Goal: Find specific page/section: Find specific page/section

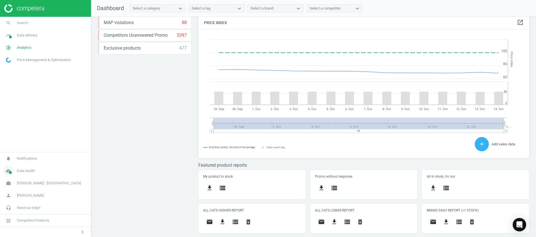
scroll to position [142, 337]
click at [10, 170] on icon "cloud_done" at bounding box center [8, 171] width 11 height 11
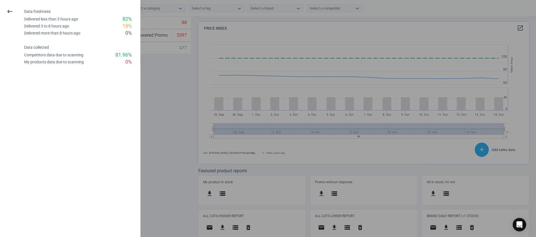
click at [178, 102] on div at bounding box center [268, 118] width 536 height 237
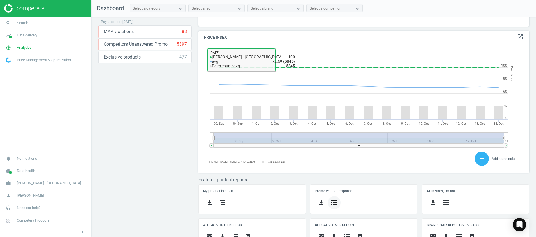
scroll to position [154, 0]
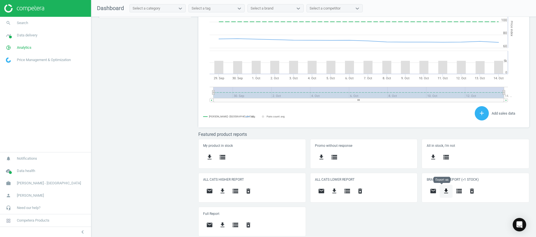
click at [444, 194] on icon "get_app" at bounding box center [445, 191] width 7 height 7
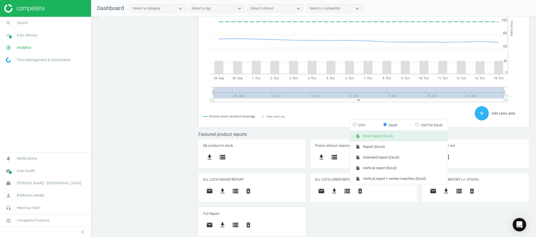
click at [410, 138] on button "insert_drive_file Short report (Excel)" at bounding box center [399, 136] width 98 height 11
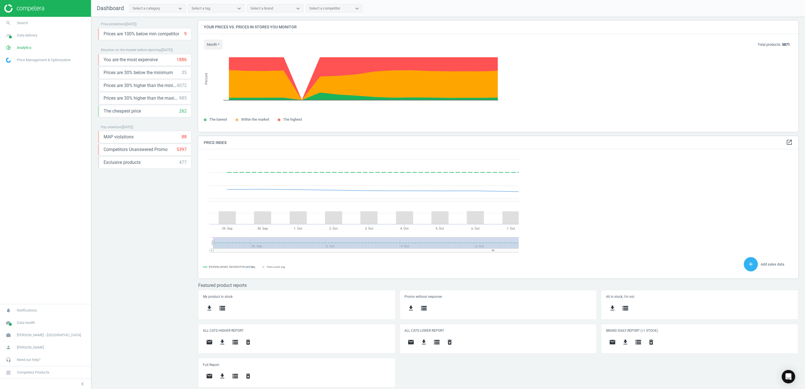
scroll to position [142, 607]
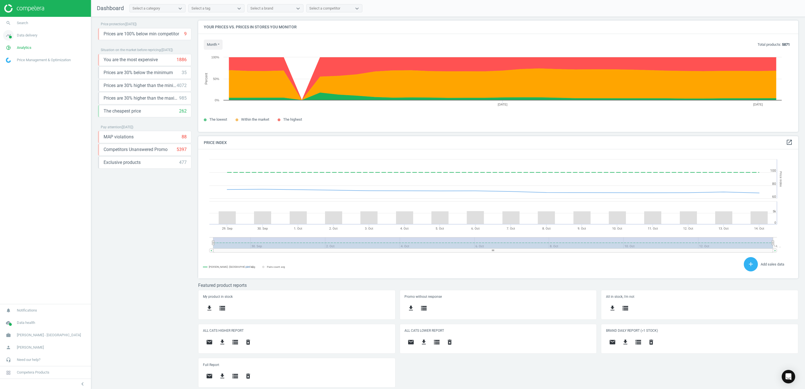
click at [10, 36] on span at bounding box center [10, 37] width 3 height 3
click at [8, 118] on icon "pie_chart_outlined" at bounding box center [8, 118] width 11 height 11
click at [10, 67] on span "Products" at bounding box center [12, 68] width 13 height 4
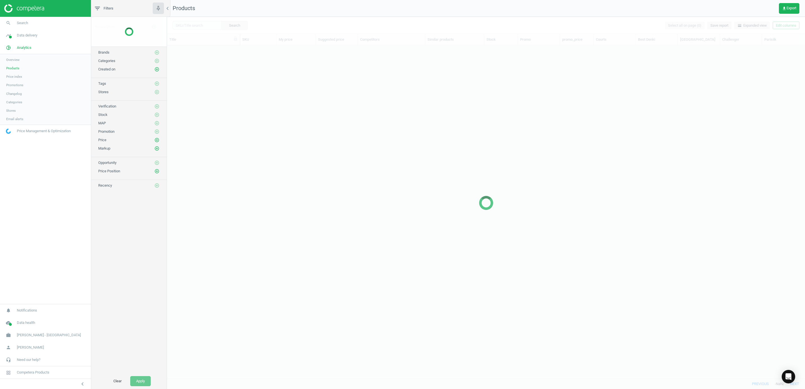
scroll to position [320, 632]
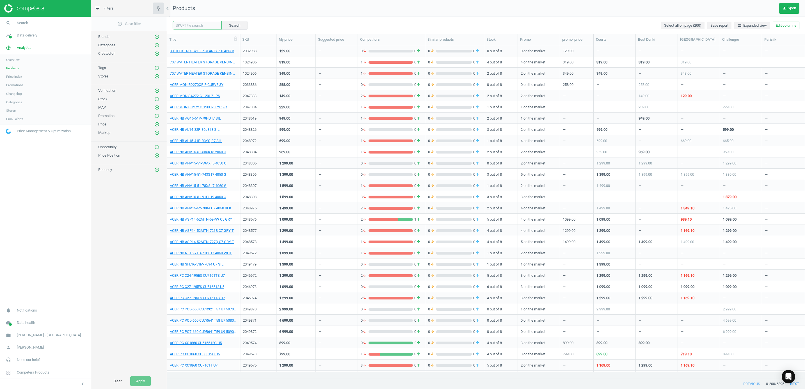
click at [196, 29] on input "text" at bounding box center [197, 25] width 49 height 8
click at [197, 25] on input "text" at bounding box center [197, 25] width 49 height 8
type input "1036786"
click at [240, 27] on button "Search" at bounding box center [234, 25] width 26 height 8
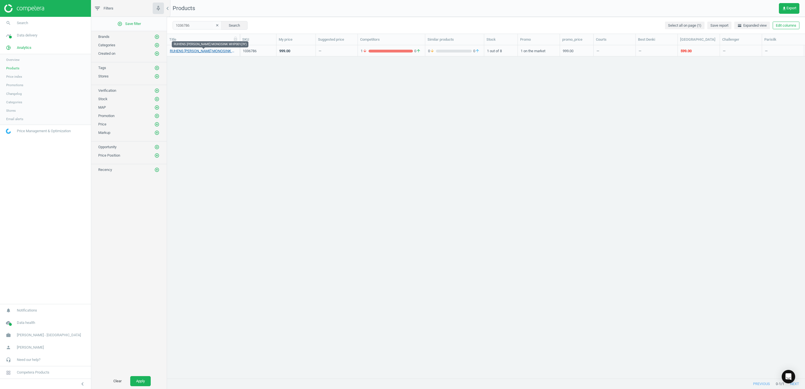
click at [211, 50] on link "RUHENS [PERSON_NAME] MONOSINK WHP001(3Y)" at bounding box center [203, 51] width 67 height 5
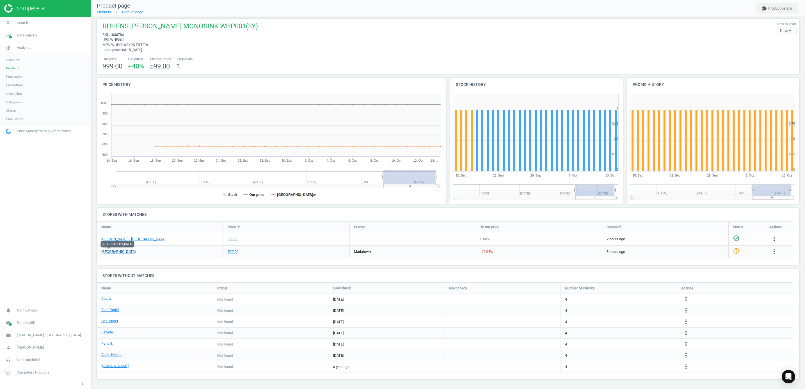
click at [110, 237] on link "[GEOGRAPHIC_DATA]" at bounding box center [118, 251] width 34 height 5
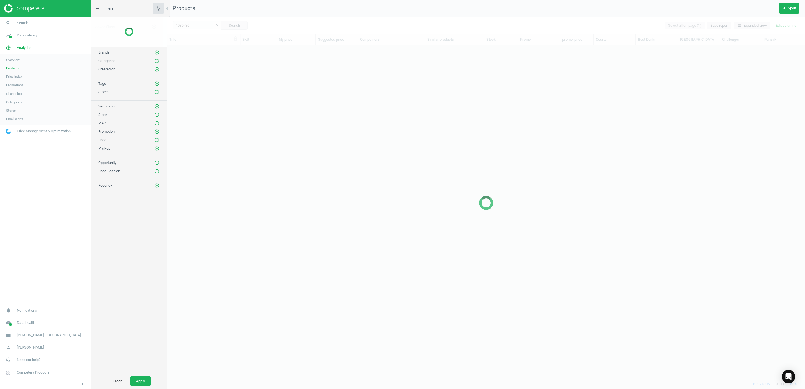
scroll to position [320, 632]
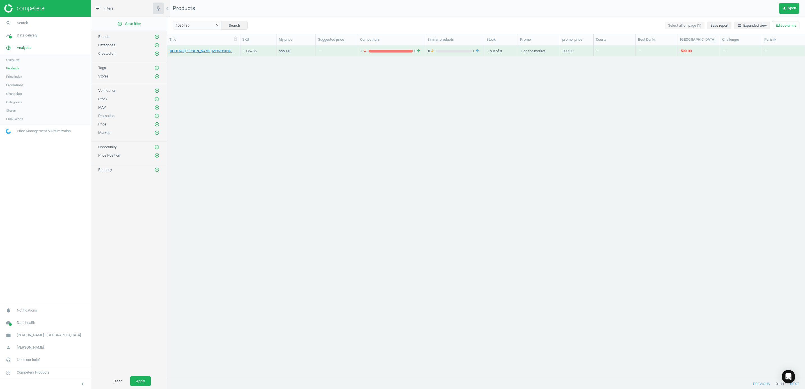
click at [216, 26] on icon "clear" at bounding box center [217, 25] width 4 height 4
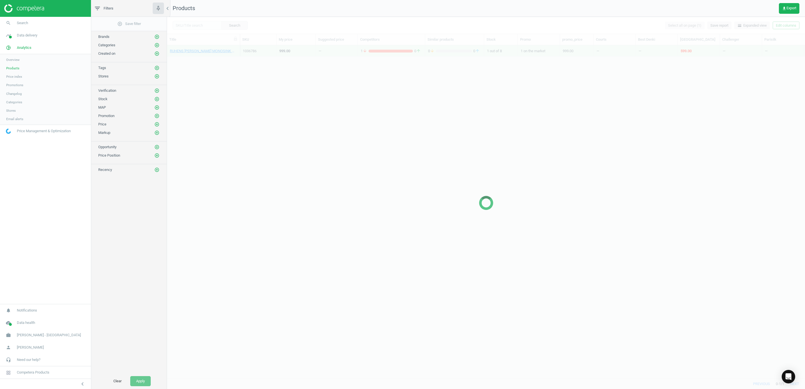
click at [200, 24] on div at bounding box center [486, 203] width 638 height 372
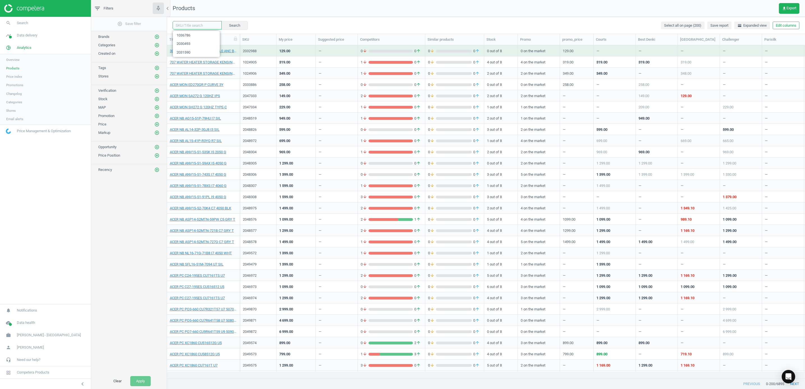
click at [193, 24] on input "text" at bounding box center [197, 25] width 49 height 8
paste input "1036786"
type input "1036786"
click at [230, 25] on button "Search" at bounding box center [234, 25] width 26 height 8
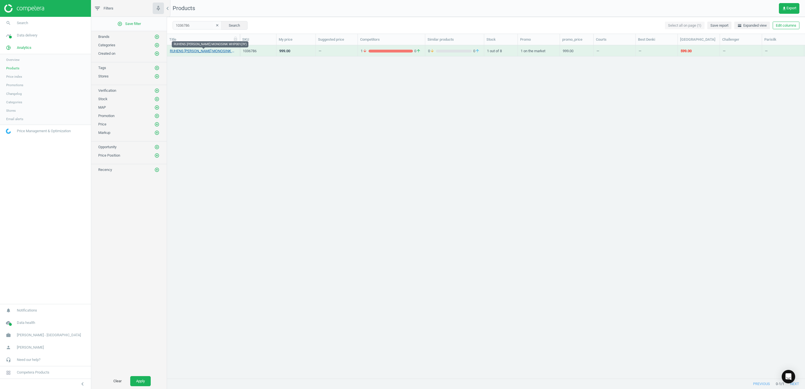
click at [210, 49] on link "RUHENS [PERSON_NAME] MONOSINK WHP001(3Y)" at bounding box center [203, 51] width 67 height 5
